Goal: Task Accomplishment & Management: Complete application form

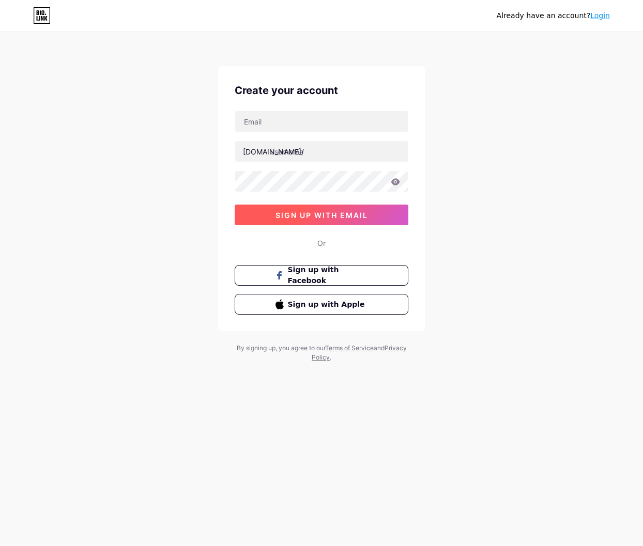
click at [358, 214] on span "sign up with email" at bounding box center [321, 215] width 92 height 9
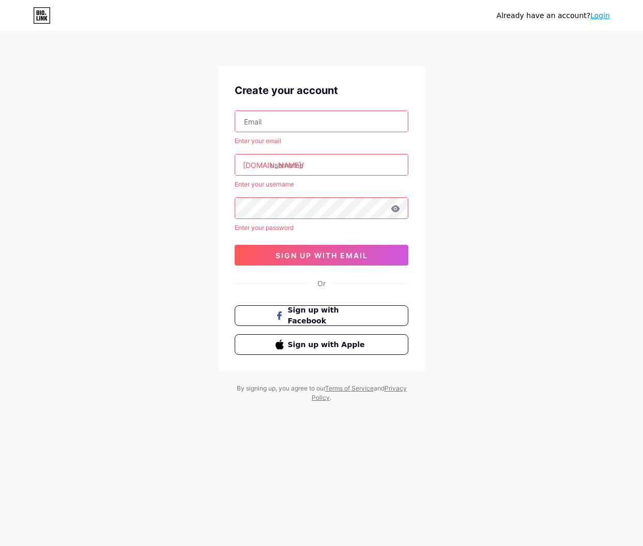
click at [45, 14] on icon at bounding box center [45, 14] width 1 height 1
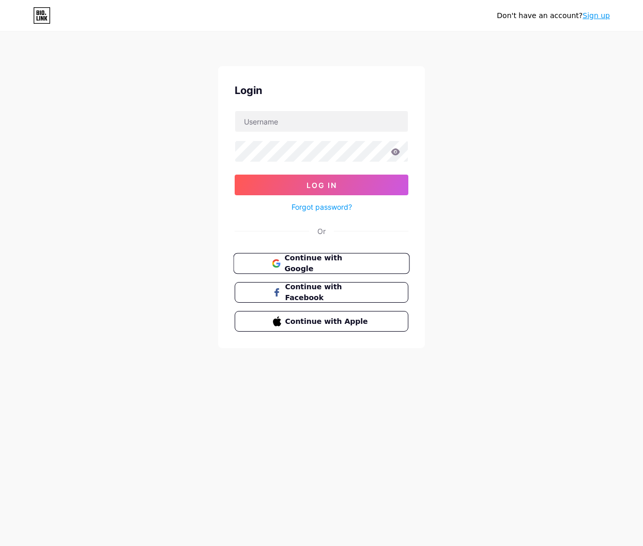
click at [346, 256] on button "Continue with Google" at bounding box center [321, 263] width 176 height 21
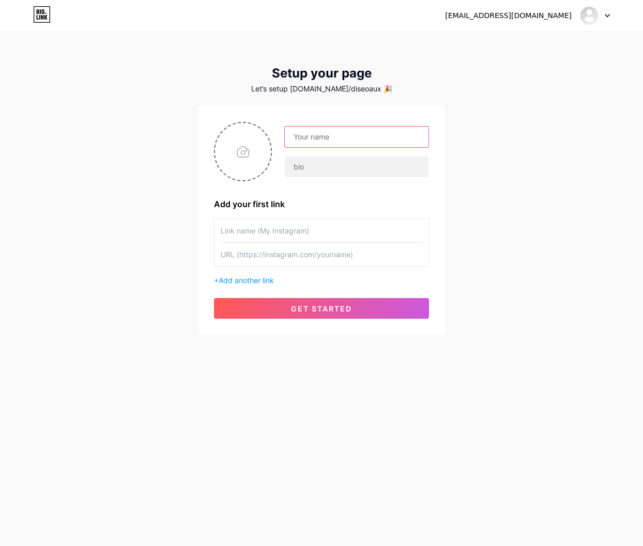
click at [335, 138] on input "text" at bounding box center [357, 137] width 144 height 21
click at [318, 171] on input "text" at bounding box center [357, 167] width 144 height 21
click at [310, 143] on input "text" at bounding box center [357, 137] width 144 height 21
type input "naturaloe"
click at [323, 159] on input "text" at bounding box center [357, 167] width 144 height 21
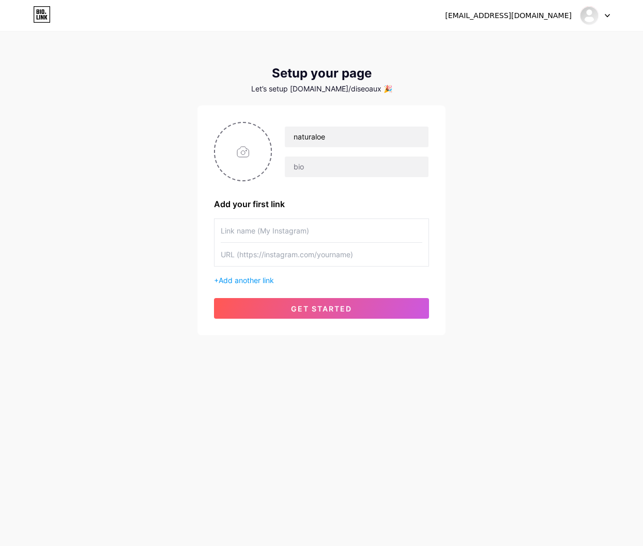
click at [319, 238] on input "text" at bounding box center [322, 230] width 202 height 23
click at [321, 243] on input "text" at bounding box center [322, 254] width 202 height 23
drag, startPoint x: 316, startPoint y: 233, endPoint x: 316, endPoint y: 257, distance: 24.3
click at [316, 233] on input "text" at bounding box center [322, 230] width 202 height 23
drag, startPoint x: 316, startPoint y: 257, endPoint x: 305, endPoint y: 234, distance: 25.2
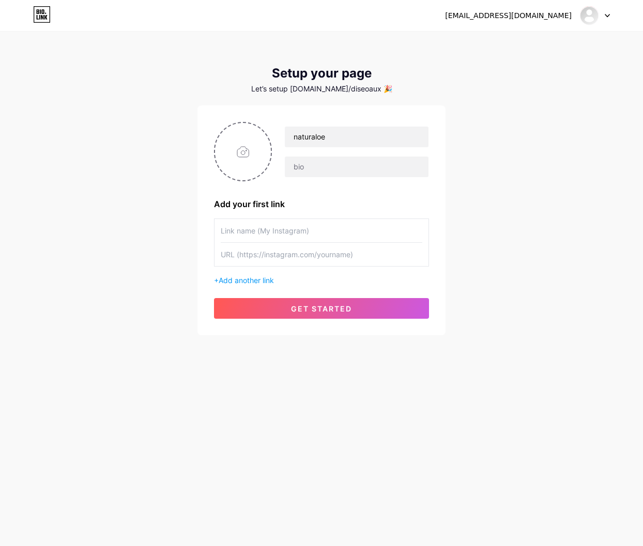
click at [314, 254] on input "text" at bounding box center [322, 254] width 202 height 23
click at [305, 234] on input "text" at bounding box center [322, 230] width 202 height 23
drag, startPoint x: 309, startPoint y: 250, endPoint x: 301, endPoint y: 229, distance: 22.3
click at [308, 247] on input "text" at bounding box center [322, 254] width 202 height 23
drag, startPoint x: 301, startPoint y: 230, endPoint x: 303, endPoint y: 236, distance: 6.0
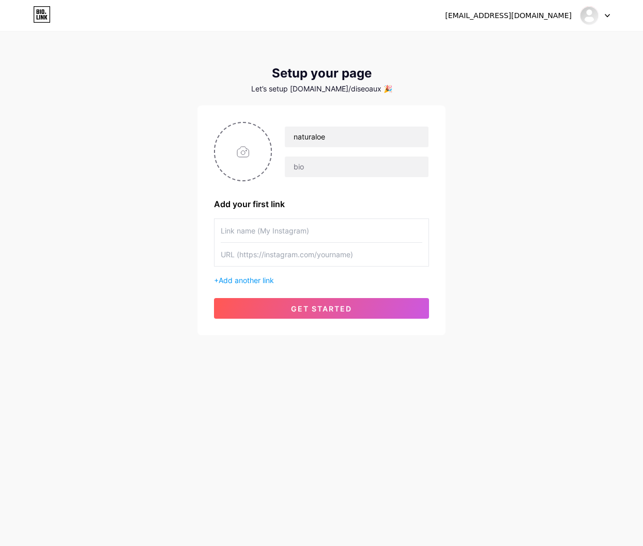
click at [301, 230] on input "text" at bounding box center [322, 230] width 202 height 23
click at [303, 237] on input "text" at bounding box center [322, 230] width 202 height 23
drag, startPoint x: 302, startPoint y: 247, endPoint x: 298, endPoint y: 243, distance: 6.2
click at [301, 246] on input "text" at bounding box center [322, 254] width 202 height 23
click at [295, 238] on input "text" at bounding box center [322, 230] width 202 height 23
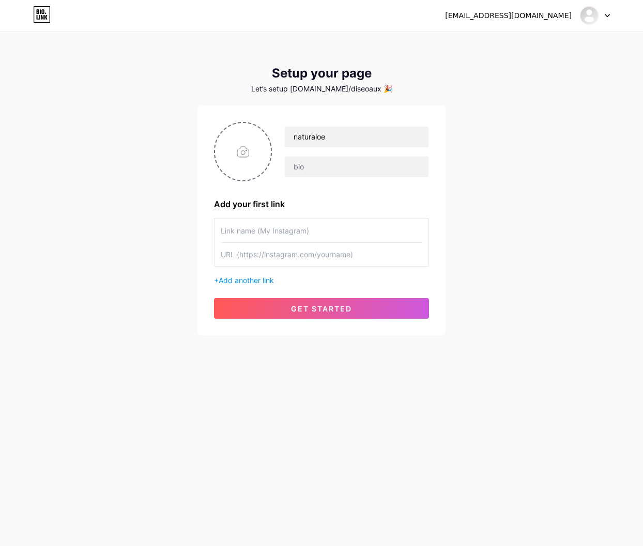
drag, startPoint x: 297, startPoint y: 252, endPoint x: 284, endPoint y: 235, distance: 21.1
click at [297, 252] on input "text" at bounding box center [322, 254] width 202 height 23
drag, startPoint x: 284, startPoint y: 235, endPoint x: 289, endPoint y: 250, distance: 15.4
click at [284, 235] on input "text" at bounding box center [322, 230] width 202 height 23
click at [289, 250] on input "text" at bounding box center [322, 254] width 202 height 23
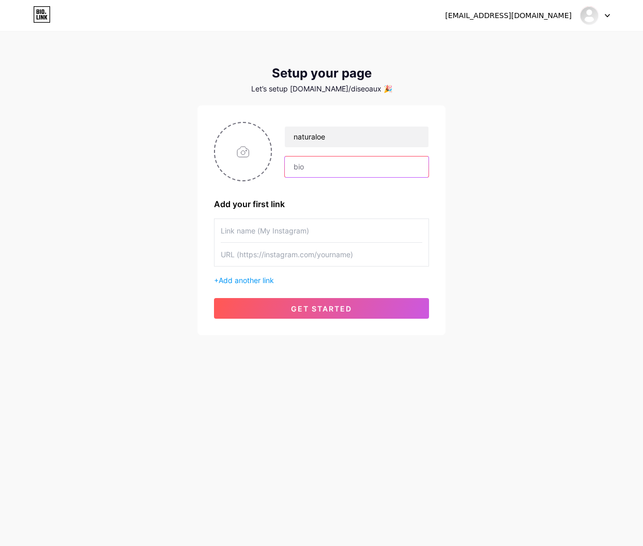
click at [322, 173] on input "text" at bounding box center [357, 167] width 144 height 21
type input "N"
type input "Disfruta de lo Natural y Refrescante"
click at [297, 220] on input "text" at bounding box center [322, 230] width 202 height 23
paste input "https://www.instagram.com/naturaloegt/"
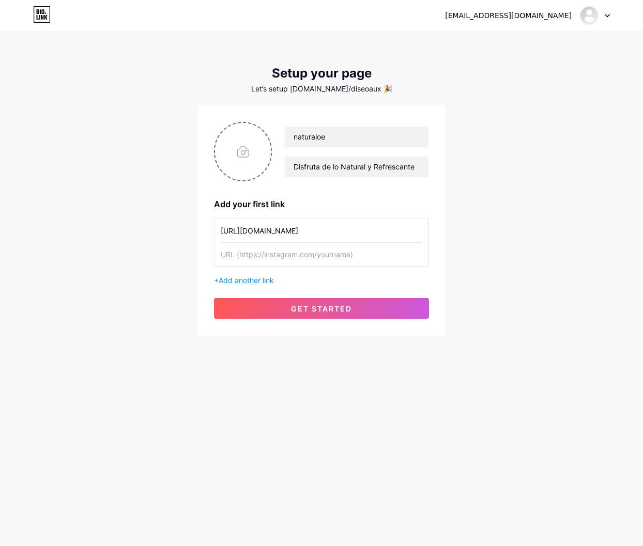
type input "https://www.instagram.com/naturaloegt/"
click at [312, 259] on input "text" at bounding box center [322, 254] width 202 height 23
paste input "https://www.facebook.com/naturaloeguatemala"
type input "https://www.facebook.com/naturaloeguatemala"
click at [251, 280] on span "Add another link" at bounding box center [246, 280] width 55 height 9
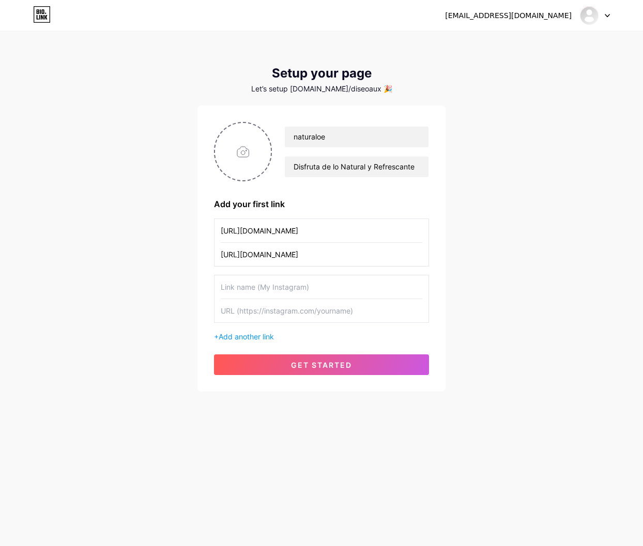
click at [280, 238] on input "https://www.instagram.com/naturaloegt/" at bounding box center [322, 230] width 202 height 23
type input "Instagram"
click at [254, 282] on input "text" at bounding box center [322, 286] width 202 height 23
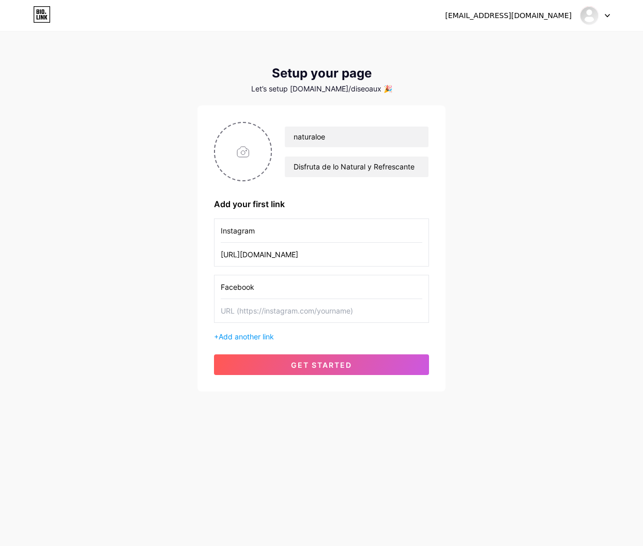
type input "Facebook"
click at [283, 315] on input "text" at bounding box center [322, 310] width 202 height 23
paste input "https://www.facebook.com/naturaloeguatemala"
type input "https://www.facebook.com/naturaloeguatemala"
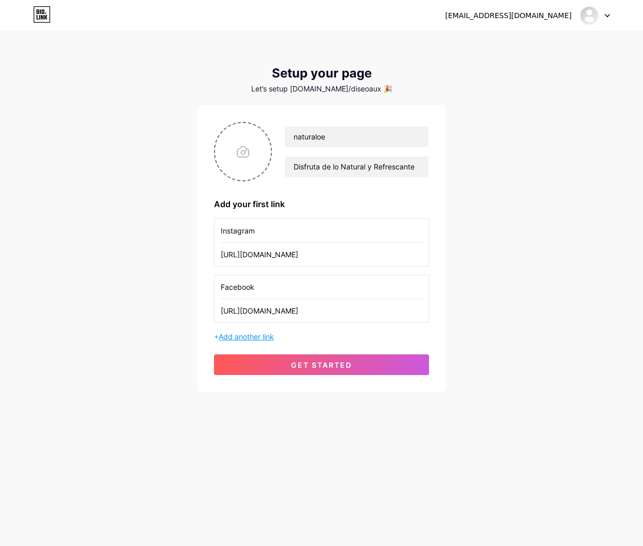
click at [274, 338] on span "Add another link" at bounding box center [246, 336] width 55 height 9
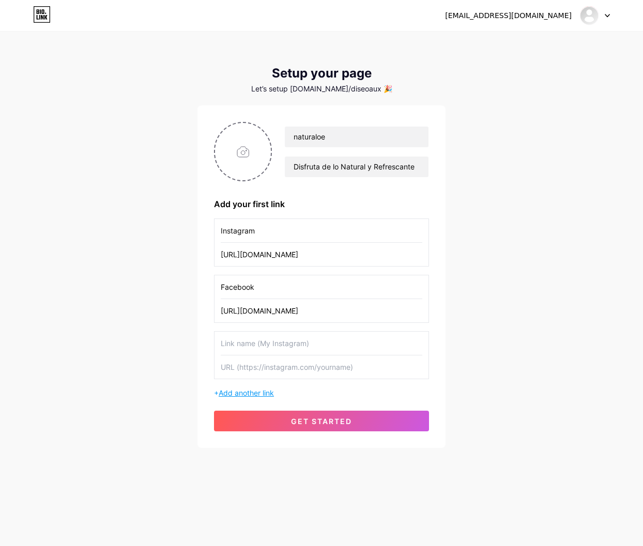
click at [276, 338] on input "text" at bounding box center [322, 343] width 202 height 23
type input "TikTok"
click at [270, 344] on input "TikTok" at bounding box center [322, 343] width 202 height 23
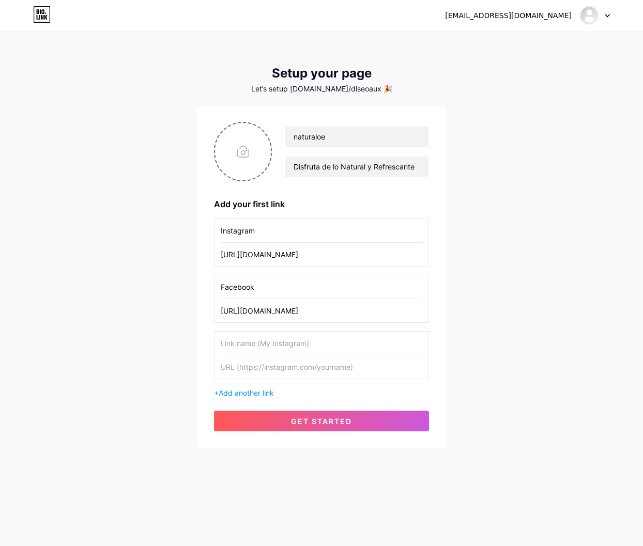
click at [456, 338] on div "auxdisenolk01@gmail.com Dashboard Logout Setup your page Let’s setup bio.link/d…" at bounding box center [321, 240] width 643 height 481
click at [247, 150] on input "file" at bounding box center [243, 151] width 56 height 57
